Goal: Information Seeking & Learning: Learn about a topic

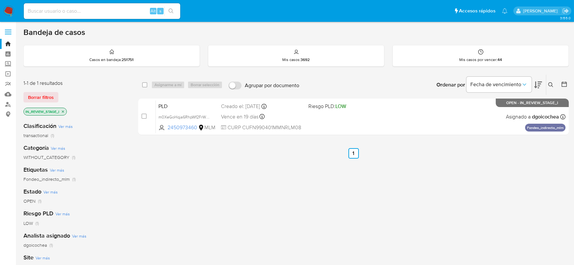
click at [5, 8] on img at bounding box center [8, 11] width 11 height 11
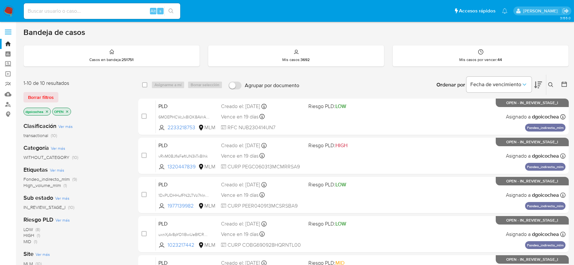
click at [67, 178] on span "Fondeo_indirecto_mlm" at bounding box center [46, 179] width 46 height 7
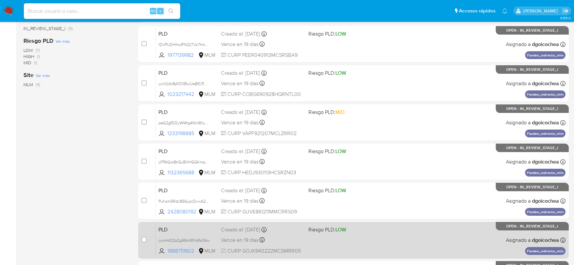
scroll to position [102, 0]
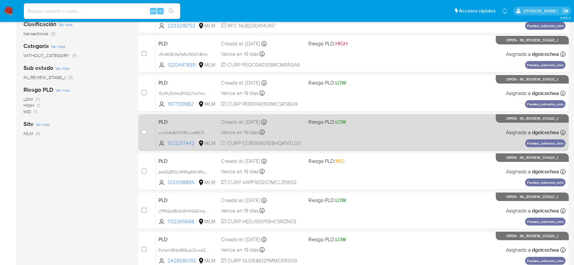
click at [170, 121] on span "PLD" at bounding box center [186, 121] width 57 height 8
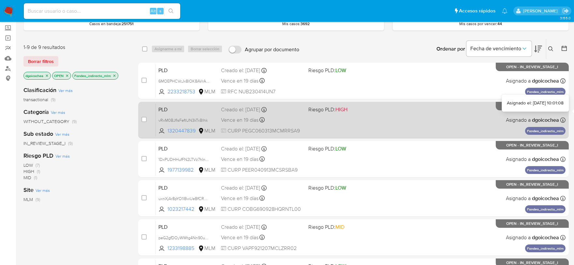
scroll to position [0, 0]
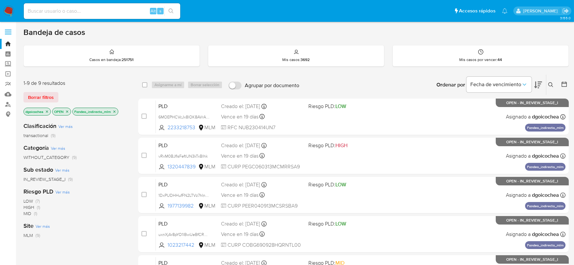
click at [550, 83] on icon at bounding box center [550, 84] width 5 height 5
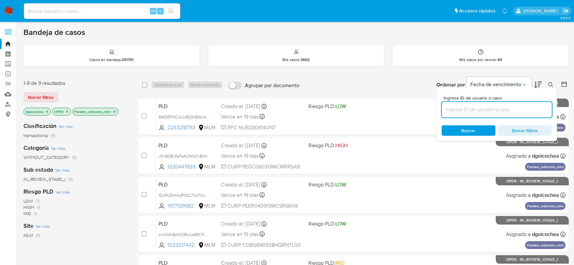
click at [488, 108] on input at bounding box center [497, 109] width 110 height 8
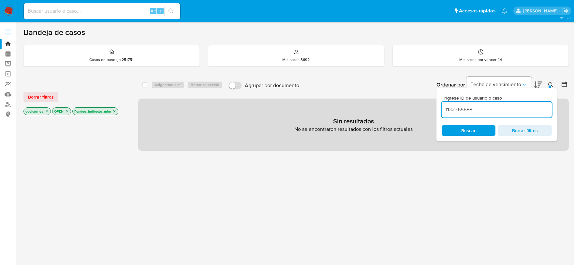
click at [486, 109] on input "1132365688" at bounding box center [497, 109] width 110 height 8
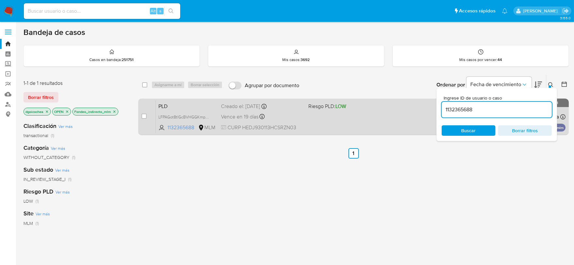
click at [166, 105] on span "PLD" at bounding box center [186, 105] width 57 height 8
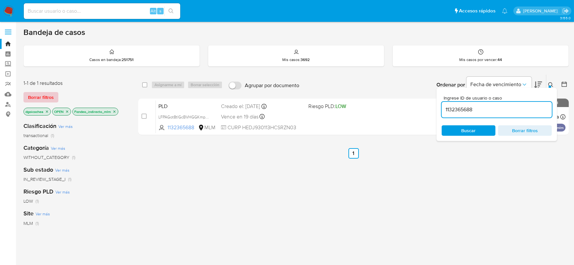
click at [49, 95] on span "Borrar filtros" at bounding box center [41, 97] width 26 height 9
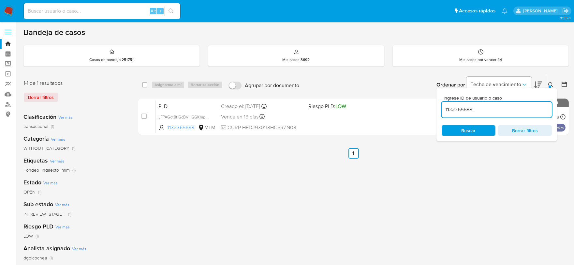
click at [454, 108] on input "1132365688" at bounding box center [497, 109] width 110 height 8
paste input "233198885"
type input "1233198885"
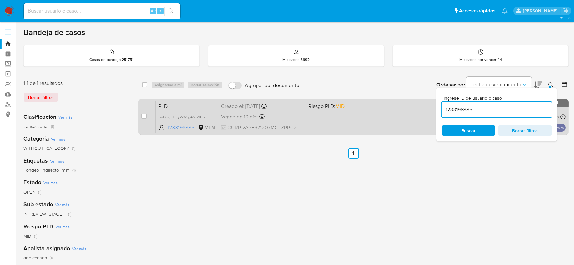
click at [161, 104] on span "PLD" at bounding box center [186, 105] width 57 height 8
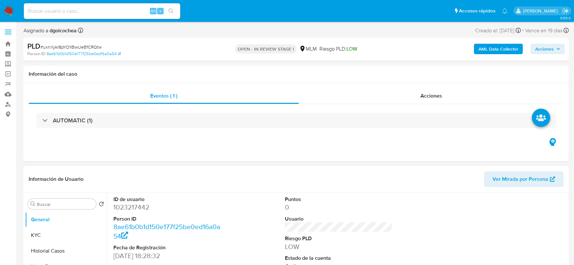
select select "10"
drag, startPoint x: 201, startPoint y: 191, endPoint x: 125, endPoint y: 144, distance: 89.2
click at [200, 191] on div "Información de Usuario Ver Mirada por Persona" at bounding box center [295, 179] width 545 height 26
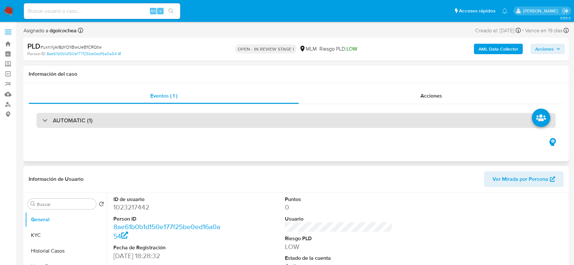
click at [81, 118] on h3 "AUTOMATIC (1)" at bounding box center [73, 120] width 40 height 7
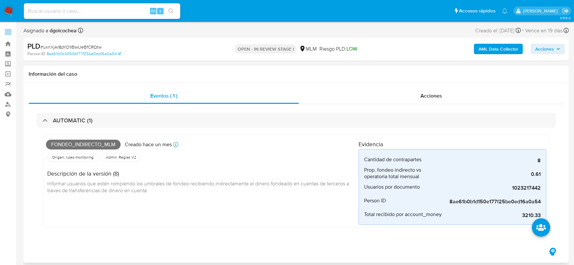
click at [217, 201] on div "Fondeo_indirecto_mlm Creado hace un mes Creado: 12/07/2025 03:09:20 Origen: rul…" at bounding box center [202, 180] width 313 height 87
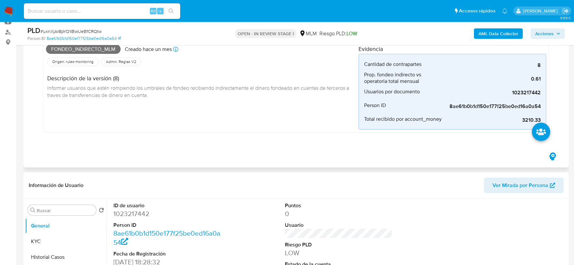
scroll to position [72, 0]
click at [236, 114] on div "Fondeo_indirecto_mlm Creado hace un mes Creado: 12/07/2025 03:09:20 Origen: rul…" at bounding box center [202, 85] width 313 height 87
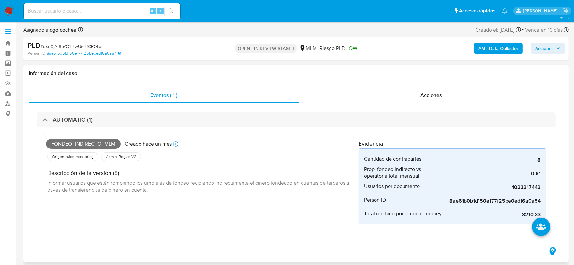
scroll to position [0, 0]
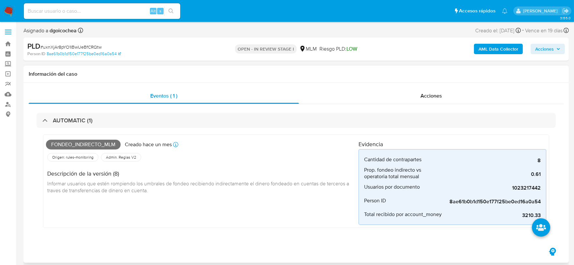
click at [248, 222] on div "Fondeo_indirecto_mlm Creado hace un mes Creado: 12/07/2025 03:09:20 Origen: rul…" at bounding box center [202, 180] width 313 height 87
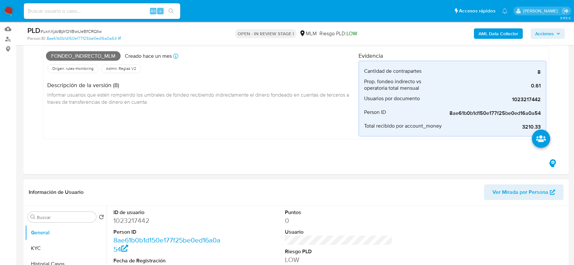
scroll to position [145, 0]
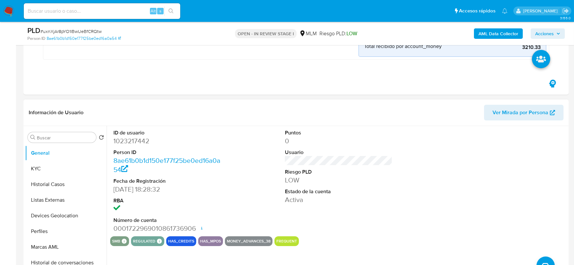
click at [426, 195] on div "ID de usuario 1023217442 Person ID 8ae61b0b1d150e177f25be0ed16a0a54 Fecha de Re…" at bounding box center [338, 181] width 457 height 110
click at [54, 167] on button "KYC" at bounding box center [63, 169] width 76 height 16
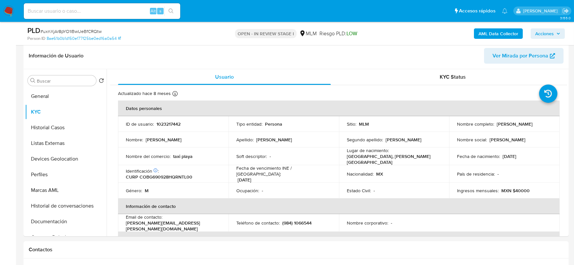
scroll to position [203, 0]
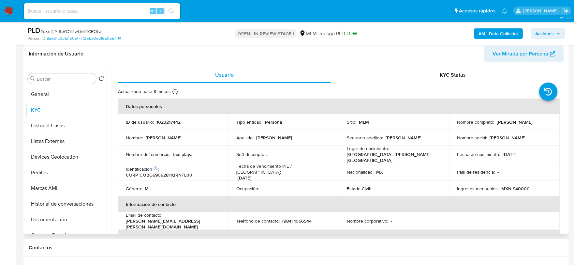
click at [109, 170] on div "Usuario KYC Status Actualizado hace 8 meses Creado: 20/11/2021 16:28:45 Actuali…" at bounding box center [337, 150] width 461 height 167
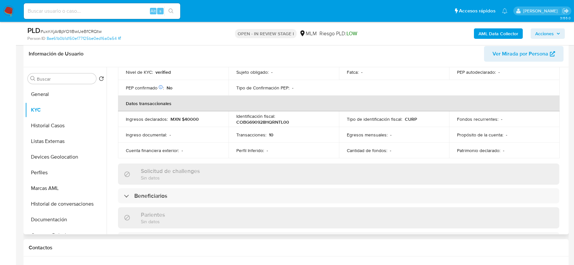
click at [108, 126] on div "Usuario KYC Status Actualizado hace 8 meses Creado: 20/11/2021 16:28:45 Actuali…" at bounding box center [337, 150] width 461 height 167
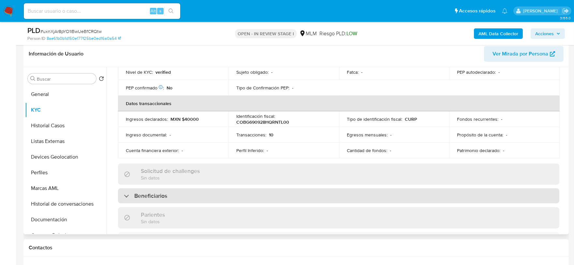
click at [135, 188] on div "Beneficiarios" at bounding box center [338, 195] width 441 height 15
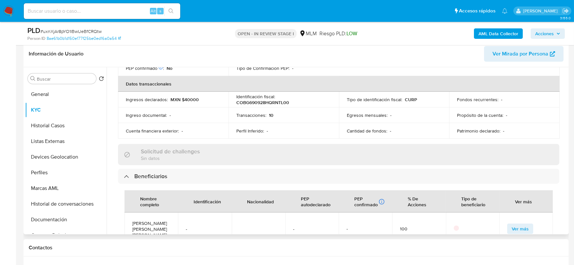
scroll to position [217, 0]
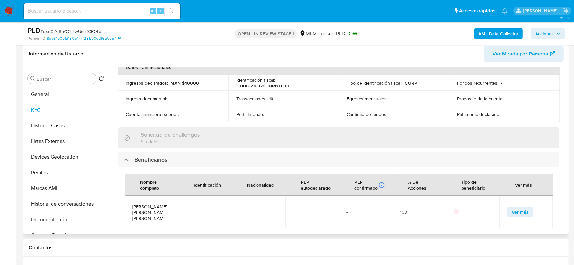
click at [114, 126] on div "Actualizado hace 8 meses Creado: 20/11/2021 16:28:45 Actualizado: 01/01/2025 11…" at bounding box center [338, 180] width 457 height 628
click at [110, 174] on div "Actualizado hace 8 meses Creado: 20/11/2021 16:28:45 Actualizado: 01/01/2025 11…" at bounding box center [338, 180] width 457 height 628
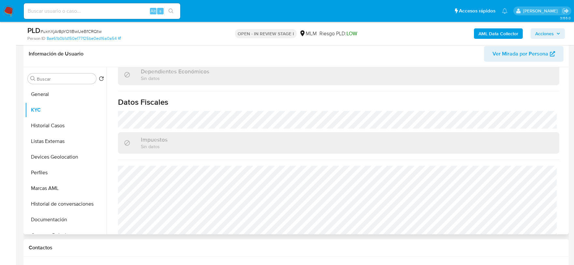
scroll to position [465, 0]
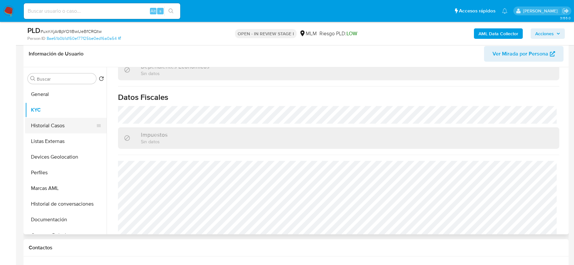
click at [54, 123] on button "Historial Casos" at bounding box center [63, 126] width 76 height 16
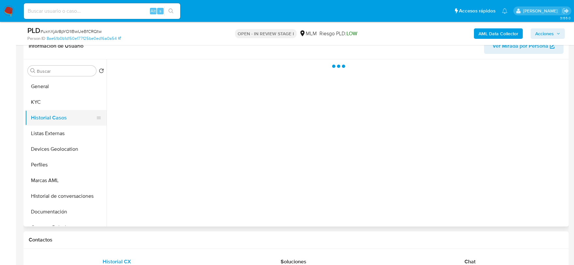
scroll to position [0, 0]
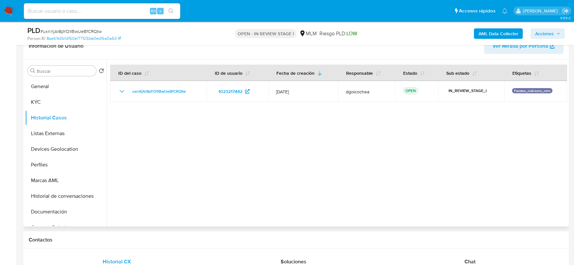
click at [310, 168] on div at bounding box center [337, 142] width 461 height 167
click at [64, 129] on button "Listas Externas" at bounding box center [63, 133] width 76 height 16
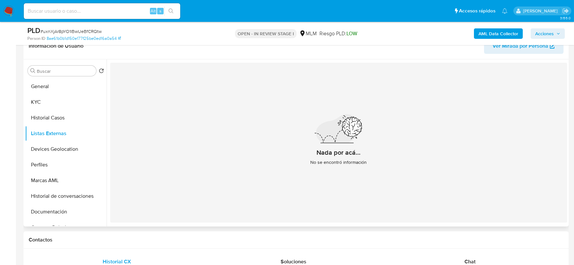
click at [305, 211] on div "Nada por acá... No se encontró información" at bounding box center [338, 143] width 457 height 160
click at [62, 148] on button "Devices Geolocation" at bounding box center [63, 149] width 76 height 16
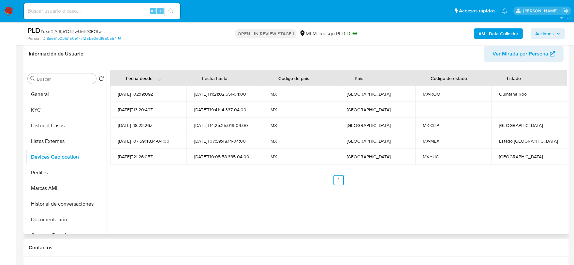
click at [212, 155] on div "2025-08-15T10:05:58.385-04:00" at bounding box center [224, 157] width 61 height 6
click at [276, 203] on div "Fecha desde Fecha hasta Código de país País Código de estado Estado 2021-11-22T…" at bounding box center [337, 150] width 461 height 167
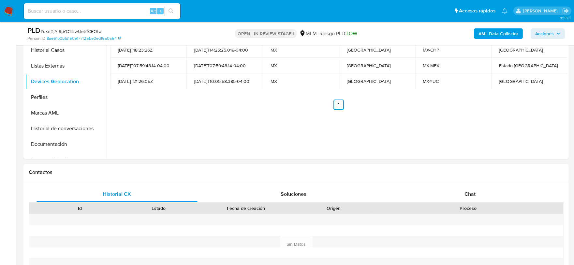
scroll to position [493, 0]
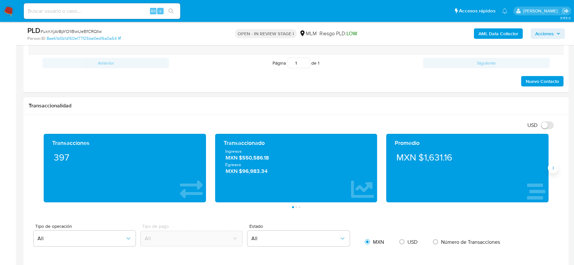
click at [556, 171] on button "Siguiente" at bounding box center [553, 168] width 10 height 10
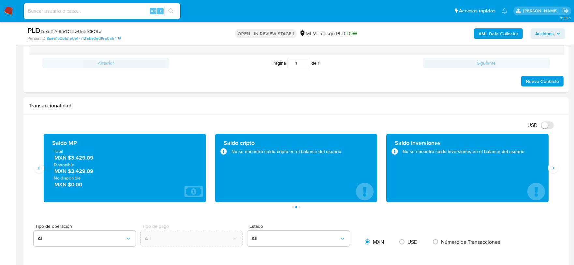
drag, startPoint x: 96, startPoint y: 159, endPoint x: 70, endPoint y: 159, distance: 26.1
click at [70, 159] on span "MXN $3,429.09" at bounding box center [124, 157] width 141 height 7
click at [188, 108] on h1 "Transaccionalidad" at bounding box center [296, 105] width 535 height 7
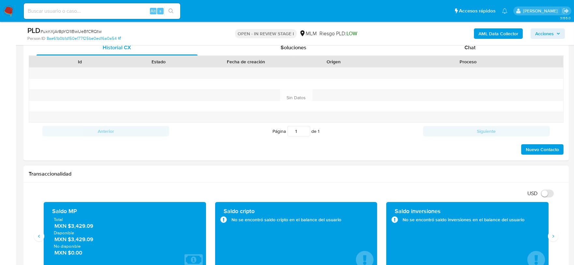
scroll to position [276, 0]
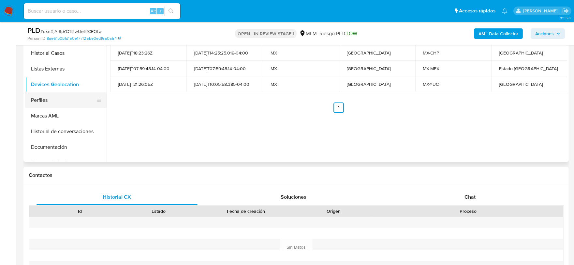
click at [58, 98] on button "Perfiles" at bounding box center [63, 100] width 76 height 16
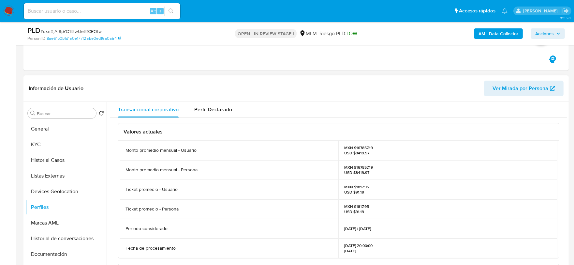
scroll to position [167, 0]
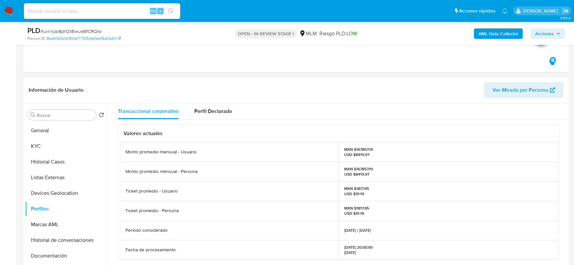
click at [55, 253] on button "Documentación" at bounding box center [63, 256] width 76 height 16
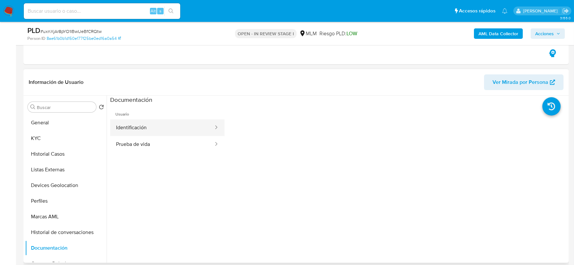
click at [143, 128] on button "Identificación" at bounding box center [162, 127] width 104 height 17
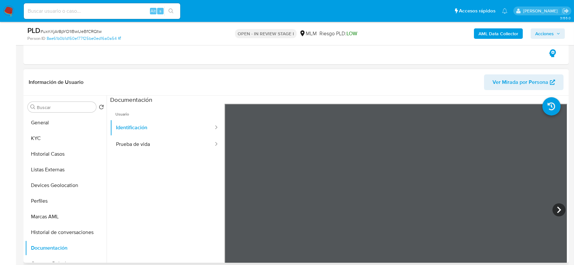
scroll to position [47, 0]
click at [147, 143] on button "Prueba de vida" at bounding box center [162, 144] width 104 height 17
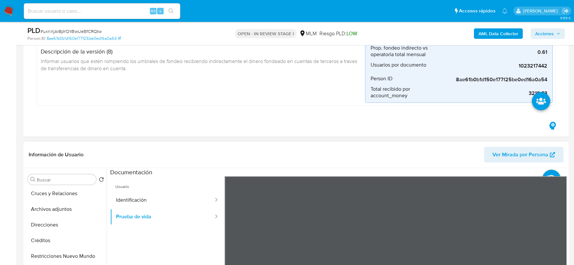
scroll to position [145, 0]
click at [49, 224] on button "Direcciones" at bounding box center [63, 222] width 76 height 16
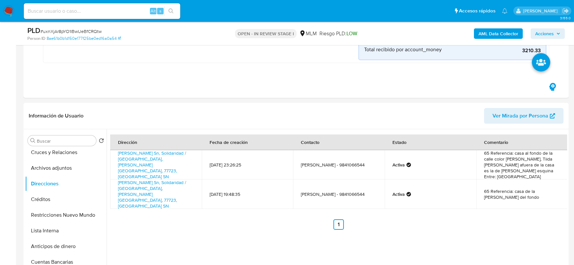
scroll to position [148, 0]
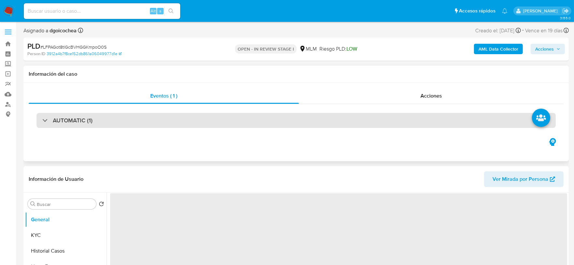
click at [96, 124] on div "AUTOMATIC (1)" at bounding box center [296, 120] width 519 height 15
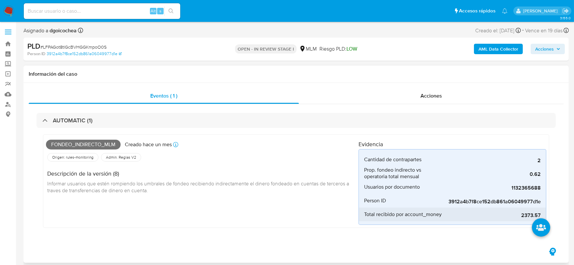
select select "10"
click at [307, 218] on div "Fondeo_indirecto_mlm Creado hace un mes Creado: 12/07/2025 03:09:05 Origen: rul…" at bounding box center [202, 180] width 313 height 87
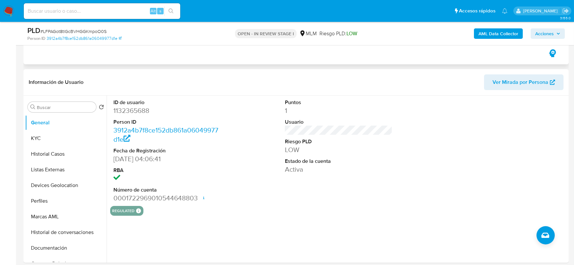
scroll to position [181, 0]
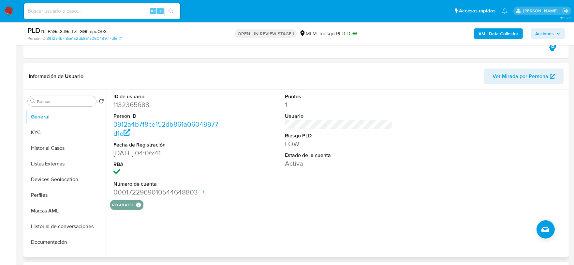
click at [282, 192] on div "Puntos 1 Usuario Riesgo PLD LOW Estado de la cuenta Activa" at bounding box center [339, 145] width 114 height 110
click at [44, 128] on button "KYC" at bounding box center [63, 133] width 76 height 16
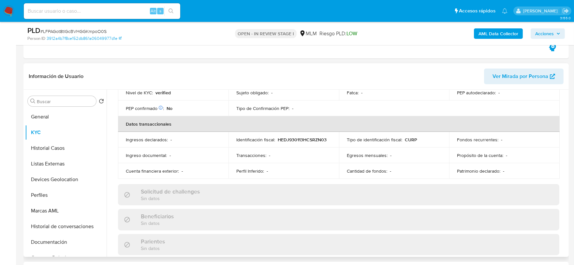
click at [110, 138] on div "Actualizado hace 2 meses Creado: 29/05/2022 03:06:54 Actualizado: 06/07/2025 00…" at bounding box center [338, 207] width 457 height 565
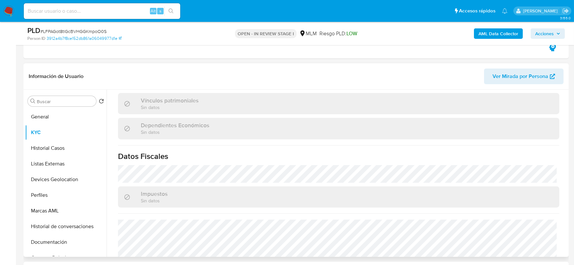
scroll to position [409, 0]
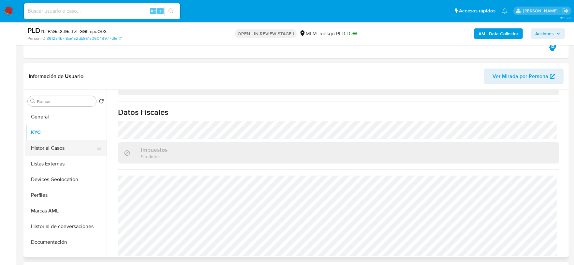
click at [65, 144] on button "Historial Casos" at bounding box center [63, 148] width 76 height 16
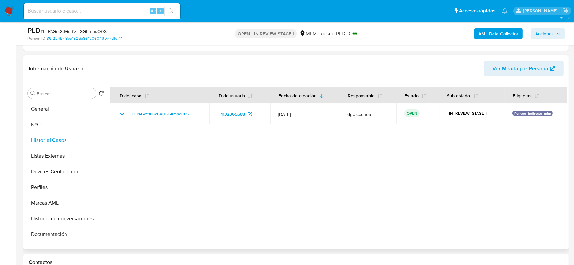
click at [191, 208] on div at bounding box center [337, 165] width 461 height 167
click at [46, 154] on button "Listas Externas" at bounding box center [63, 156] width 76 height 16
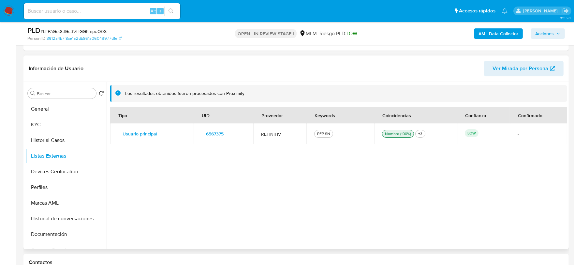
click at [254, 167] on div "Tipo UID Proveedor Keywords Coincidencias Confianza Confirmado Usuario principa…" at bounding box center [338, 176] width 457 height 138
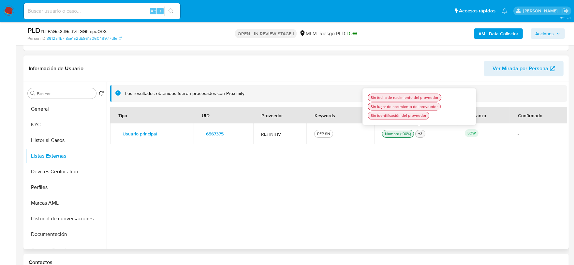
click at [419, 135] on div "+3" at bounding box center [420, 134] width 7 height 6
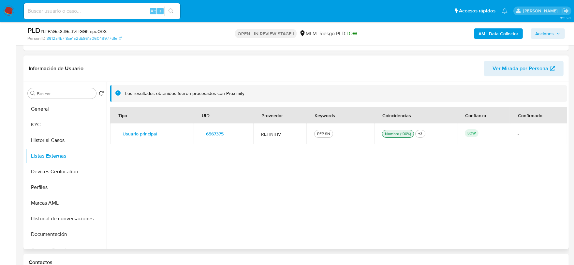
drag, startPoint x: 156, startPoint y: 243, endPoint x: 128, endPoint y: 230, distance: 30.9
click at [156, 243] on div "Tipo UID Proveedor Keywords Coincidencias Confianza Confirmado Usuario principa…" at bounding box center [338, 176] width 457 height 138
click at [60, 170] on button "Devices Geolocation" at bounding box center [63, 172] width 76 height 16
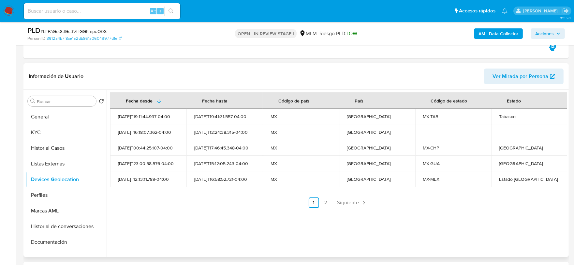
click at [215, 216] on div "Fecha desde Fecha hasta Código de país País Código de estado Estado 2024-08-16T…" at bounding box center [337, 173] width 461 height 167
click at [352, 200] on span "Siguiente" at bounding box center [348, 202] width 22 height 5
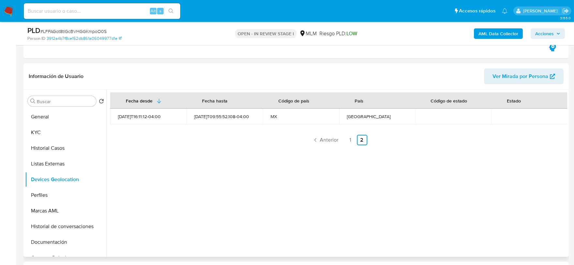
click at [246, 217] on div "Fecha desde Fecha hasta Código de país País Código de estado Estado 2024-03-24T…" at bounding box center [337, 173] width 461 height 167
click at [349, 140] on link "1" at bounding box center [350, 140] width 10 height 10
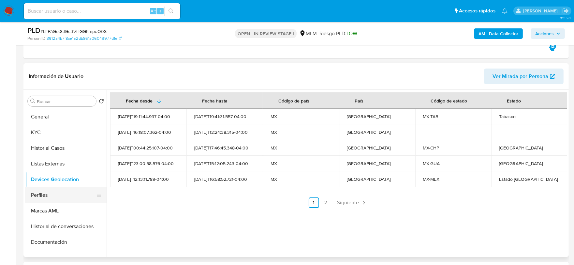
click at [61, 190] on button "Perfiles" at bounding box center [63, 195] width 76 height 16
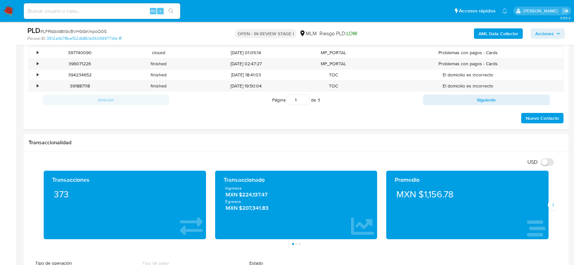
scroll to position [468, 0]
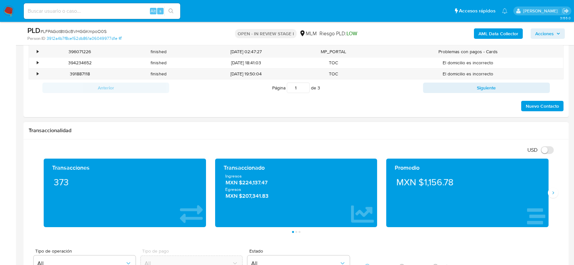
drag, startPoint x: 555, startPoint y: 195, endPoint x: 464, endPoint y: 143, distance: 104.3
click at [554, 195] on icon "Siguiente" at bounding box center [553, 192] width 5 height 5
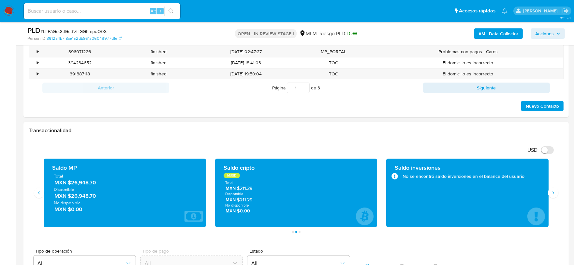
click at [387, 123] on div "Transaccionalidad" at bounding box center [295, 130] width 545 height 17
drag, startPoint x: 101, startPoint y: 183, endPoint x: 72, endPoint y: 183, distance: 29.3
click at [72, 183] on span "MXN $26,948.70" at bounding box center [124, 182] width 141 height 7
drag, startPoint x: 407, startPoint y: 97, endPoint x: 393, endPoint y: 97, distance: 14.7
click at [406, 97] on div "Nuevo Contacto" at bounding box center [296, 104] width 535 height 16
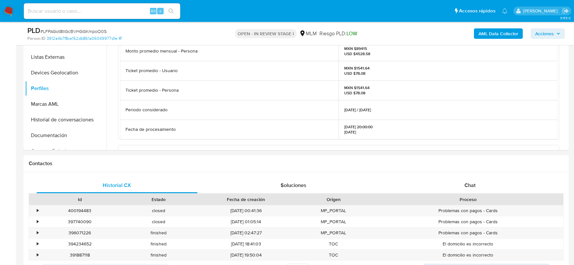
scroll to position [179, 0]
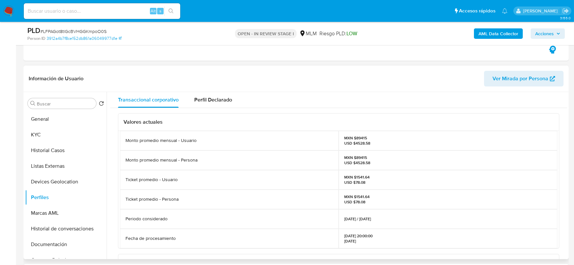
click at [288, 171] on div "Ticket promedio - Usuario" at bounding box center [229, 180] width 219 height 20
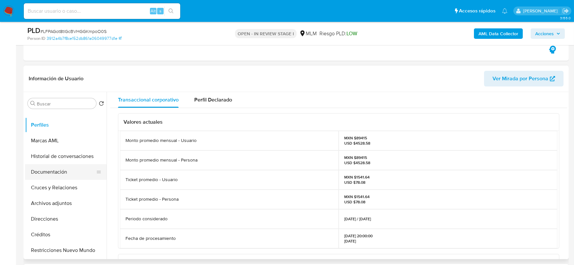
click at [48, 174] on button "Documentación" at bounding box center [63, 172] width 76 height 16
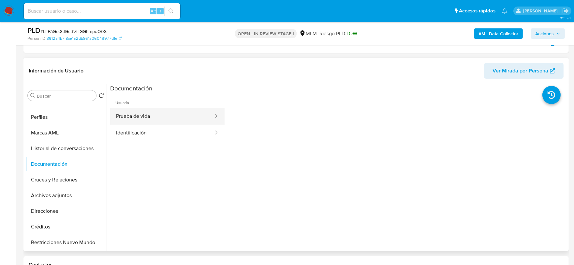
click at [166, 112] on button "Prueba de vida" at bounding box center [162, 116] width 104 height 17
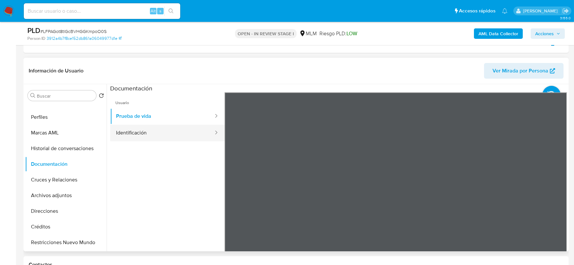
click at [178, 132] on button "Identificación" at bounding box center [162, 133] width 104 height 17
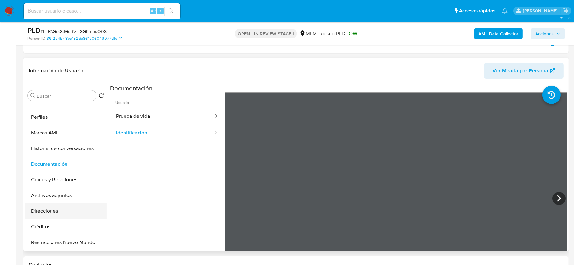
click at [57, 209] on button "Direcciones" at bounding box center [63, 211] width 76 height 16
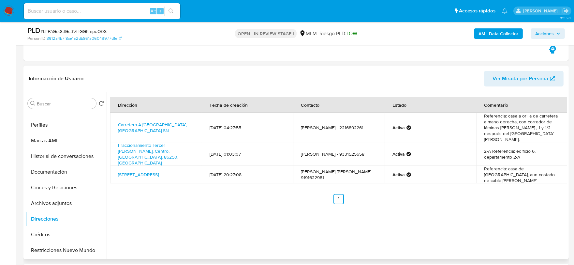
drag, startPoint x: 169, startPoint y: 144, endPoint x: 379, endPoint y: 251, distance: 235.6
click at [379, 251] on div "Dirección Fecha de creación Contacto Estado Comentario Carretera A Catedral De …" at bounding box center [337, 175] width 461 height 167
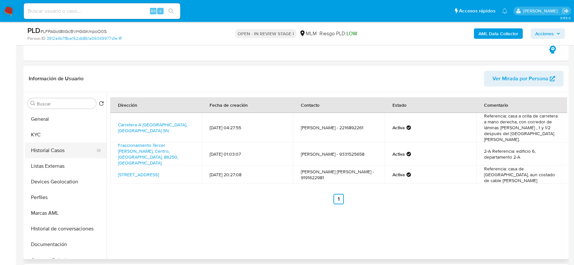
click at [45, 148] on button "Historial Casos" at bounding box center [63, 150] width 76 height 16
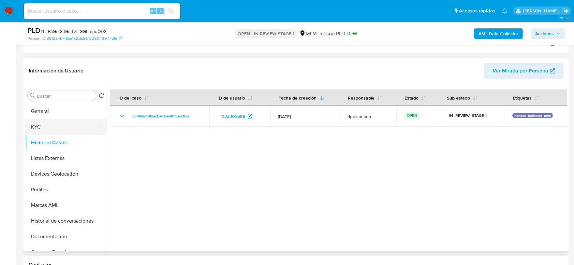
click at [58, 123] on button "KYC" at bounding box center [63, 127] width 76 height 16
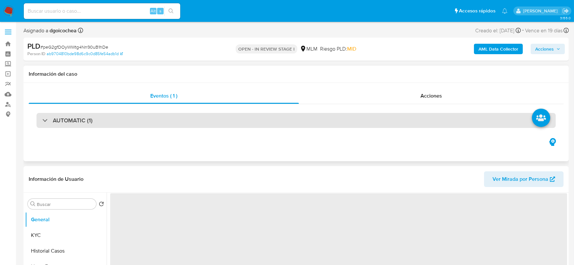
click at [65, 122] on h3 "AUTOMATIC (1)" at bounding box center [73, 120] width 40 height 7
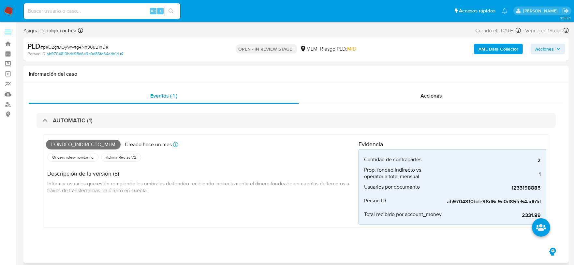
click at [199, 213] on div "Fondeo_indirecto_mlm Creado [DATE] Creado: [DATE] 03:09:07 Origen: rules-monito…" at bounding box center [202, 180] width 313 height 87
select select "10"
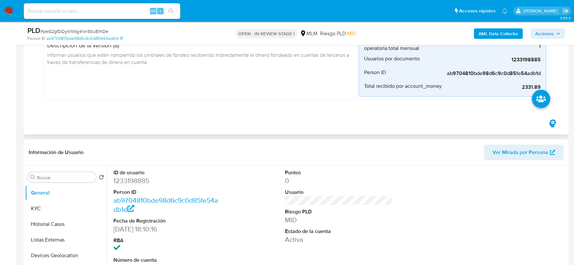
scroll to position [145, 0]
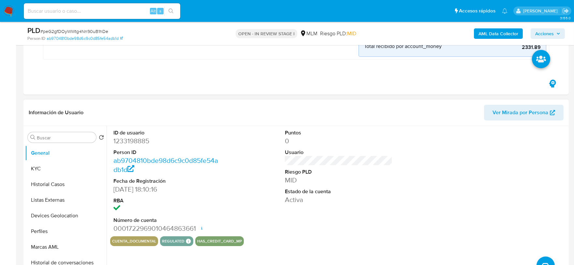
click at [404, 190] on div "ID de usuario 1233198885 Person ID ab9704810bde98d6c9c0d85fe54adb1d Fecha de Re…" at bounding box center [338, 181] width 457 height 110
click at [40, 165] on button "KYC" at bounding box center [63, 169] width 76 height 16
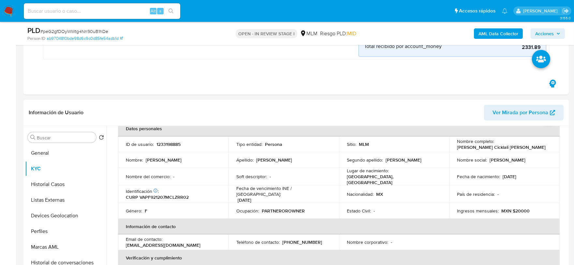
scroll to position [36, 0]
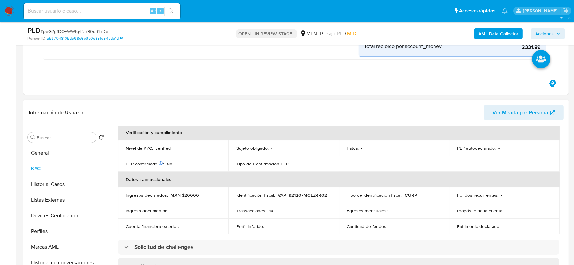
scroll to position [181, 0]
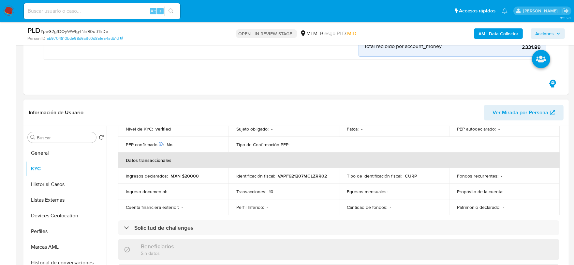
click at [110, 199] on div "Actualizado hace 4 meses Creado: 06/11/2022 16:10:17 Actualizado: 25/04/2025 05…" at bounding box center [338, 240] width 457 height 558
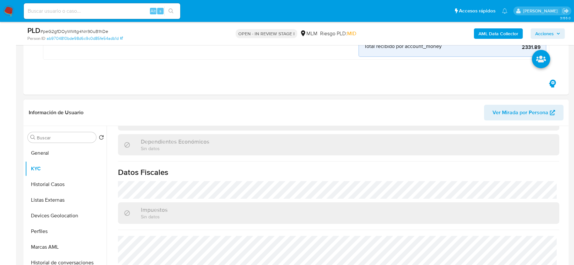
scroll to position [403, 0]
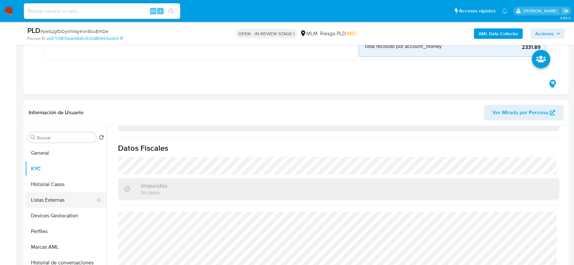
drag, startPoint x: 69, startPoint y: 184, endPoint x: 71, endPoint y: 191, distance: 7.7
click at [69, 184] on button "Historial Casos" at bounding box center [65, 184] width 81 height 16
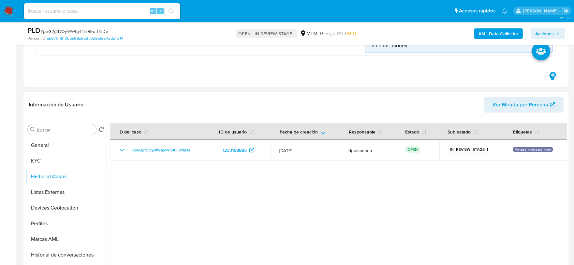
click at [232, 211] on div at bounding box center [337, 201] width 461 height 167
click at [65, 192] on button "Listas Externas" at bounding box center [63, 192] width 76 height 16
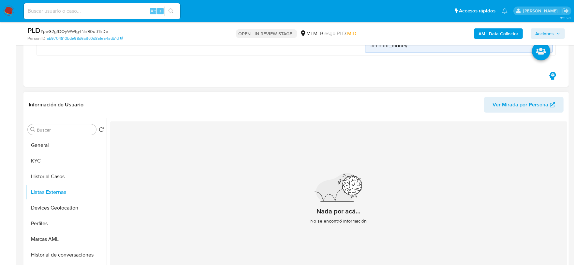
click at [222, 203] on div "Nada por acá... No se encontró información" at bounding box center [338, 201] width 457 height 160
click at [56, 210] on button "Devices Geolocation" at bounding box center [63, 208] width 76 height 16
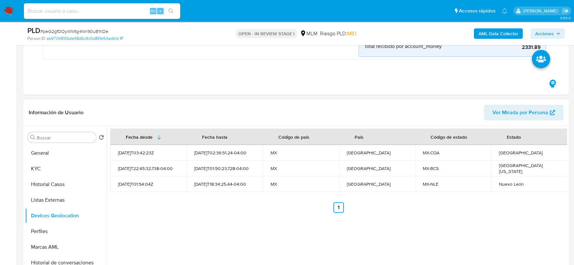
click at [238, 231] on div "Fecha desde Fecha hasta Código de país País Código de estado Estado 2022-11-11T…" at bounding box center [337, 209] width 461 height 167
click at [50, 227] on button "Perfiles" at bounding box center [63, 231] width 76 height 16
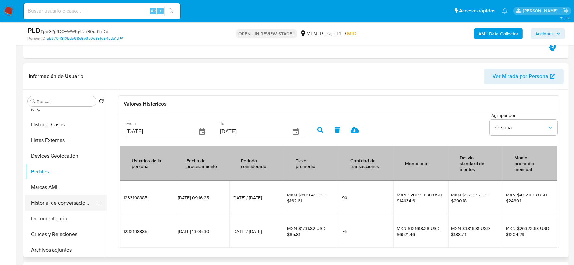
scroll to position [36, 0]
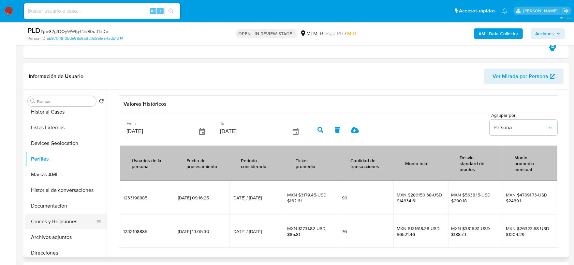
drag, startPoint x: 53, startPoint y: 208, endPoint x: 57, endPoint y: 207, distance: 4.6
click at [53, 208] on button "Documentación" at bounding box center [65, 206] width 81 height 16
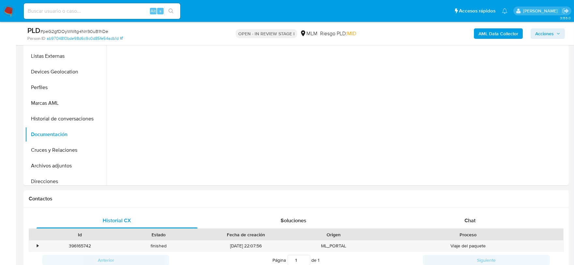
scroll to position [362, 0]
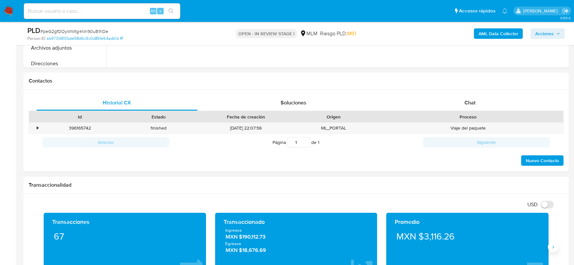
click at [552, 243] on button "Siguiente" at bounding box center [553, 247] width 10 height 10
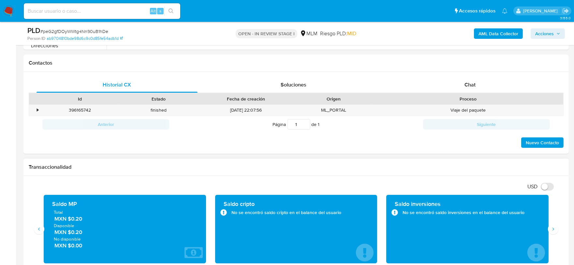
scroll to position [398, 0]
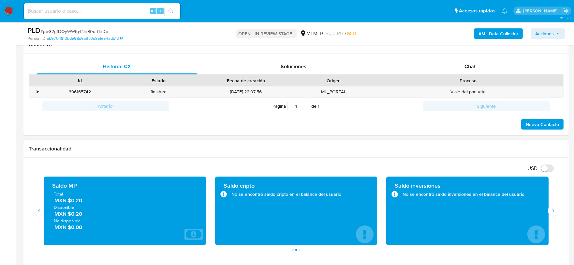
click at [282, 152] on h1 "Transaccionalidad" at bounding box center [296, 148] width 535 height 7
drag, startPoint x: 87, startPoint y: 203, endPoint x: 71, endPoint y: 202, distance: 16.0
click at [71, 202] on span "MXN $0.20" at bounding box center [124, 200] width 141 height 7
